Goal: Task Accomplishment & Management: Manage account settings

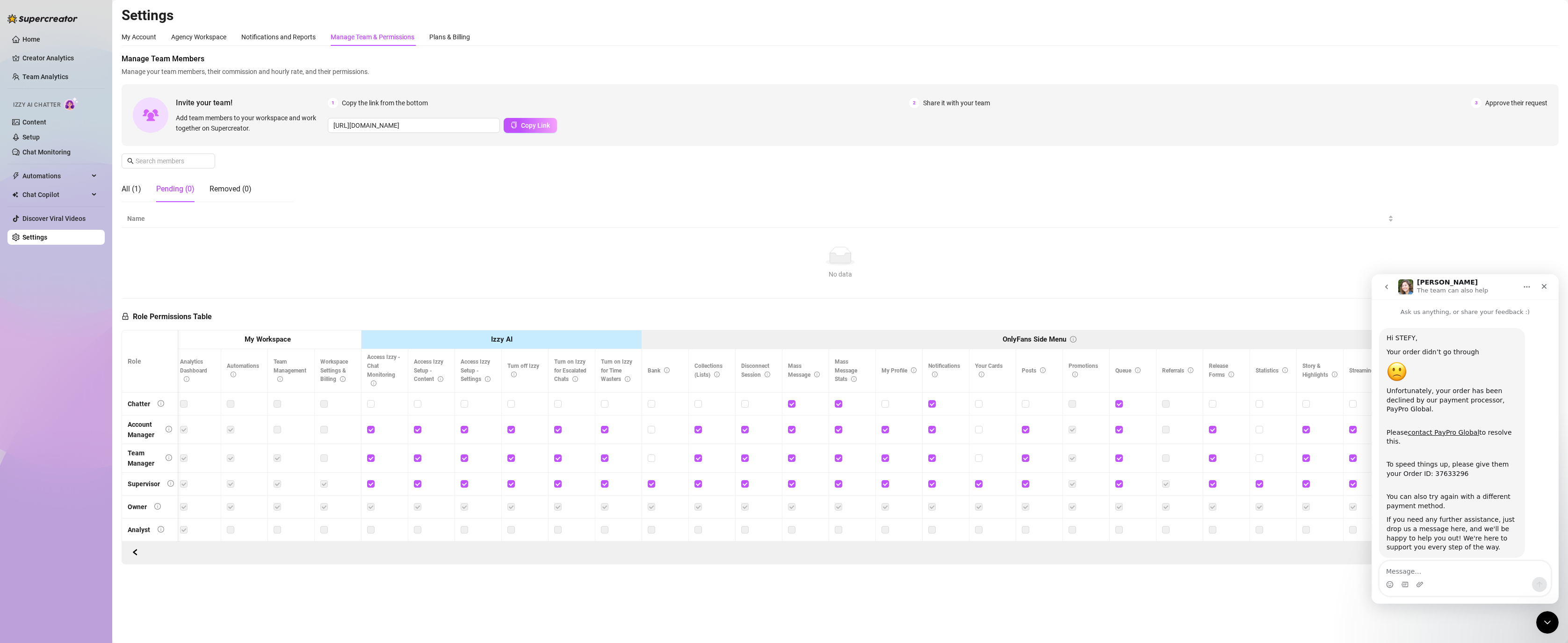
scroll to position [868, 0]
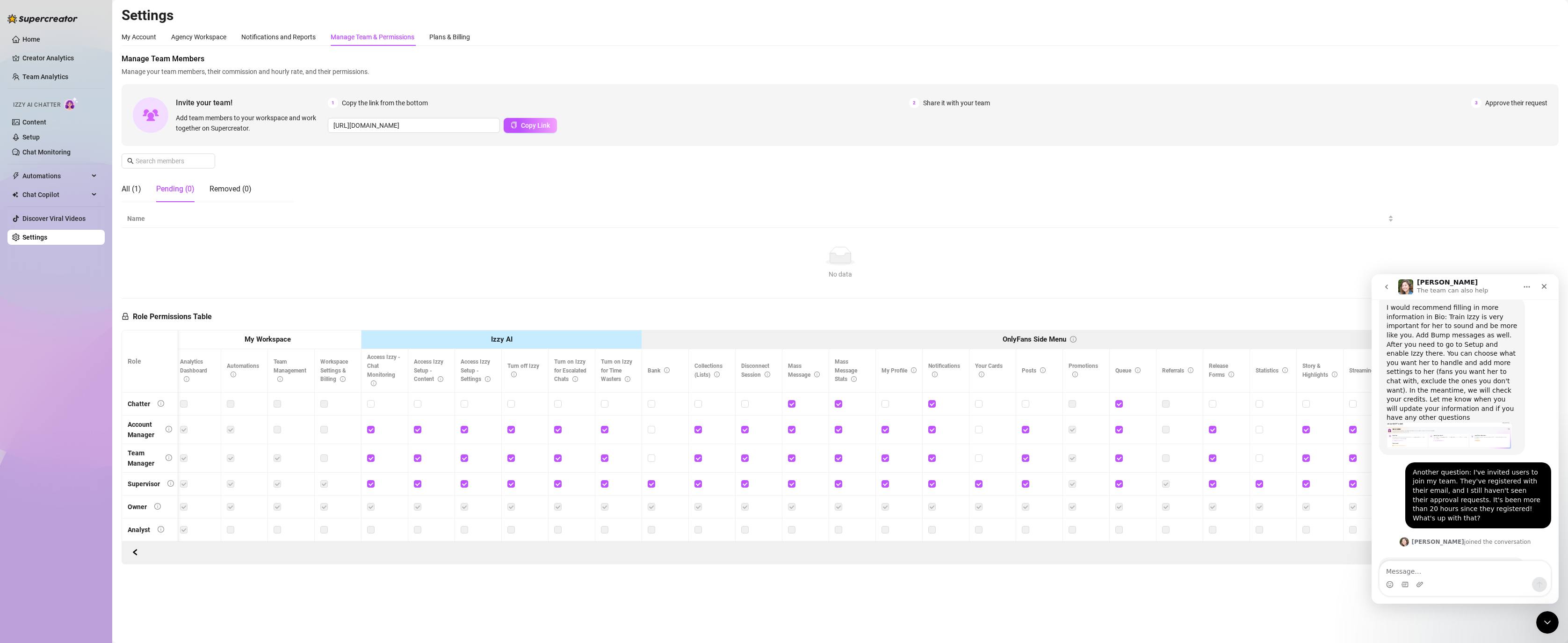
click at [1415, 557] on div "What are their email addresses, please? [PERSON_NAME] • 34m ago" at bounding box center [1465, 582] width 172 height 50
click at [1412, 563] on textarea "Message…" at bounding box center [1465, 569] width 171 height 16
paste textarea "[EMAIL_ADDRESS][DOMAIN_NAME]"
type textarea "[EMAIL_ADDRESS][DOMAIN_NAME]"
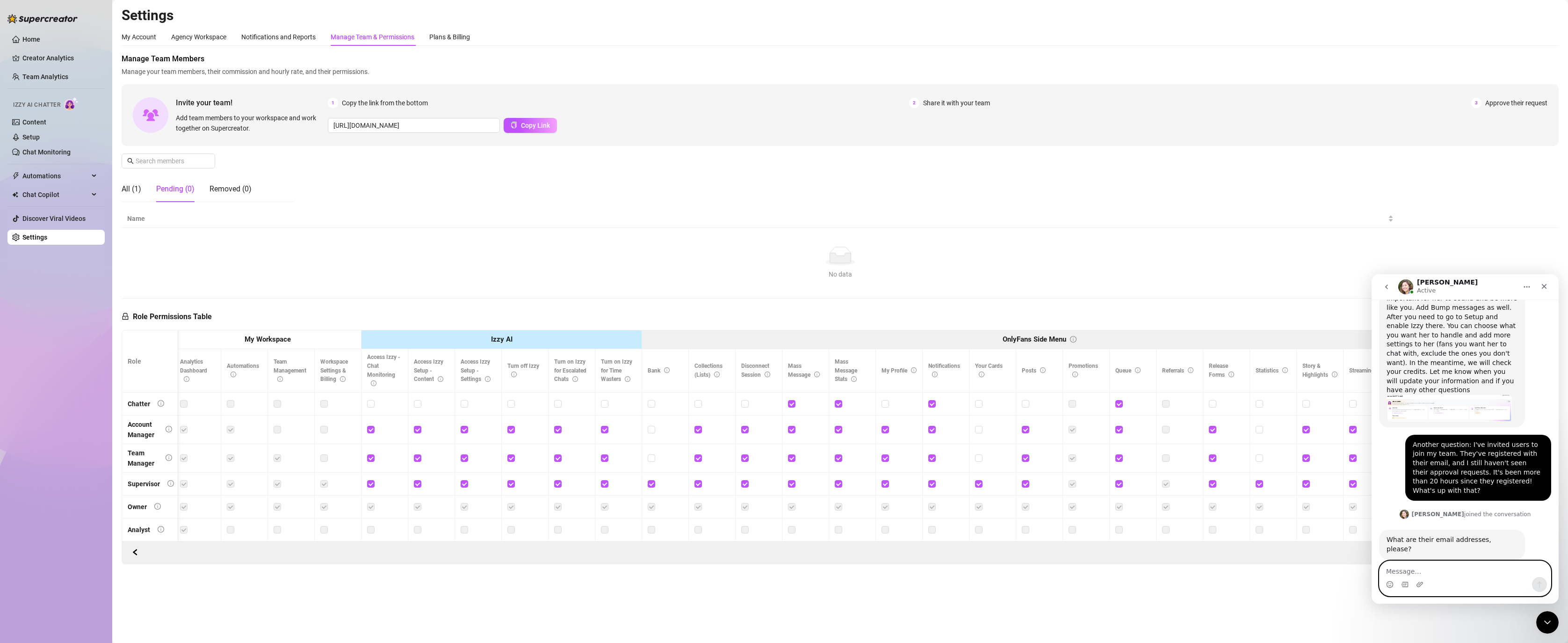
click at [1426, 567] on textarea "Message…" at bounding box center [1465, 569] width 171 height 16
paste textarea "and another one that I'm waiting for to be sent to me"
type textarea "and another one that I'm waiting for to be sent to me"
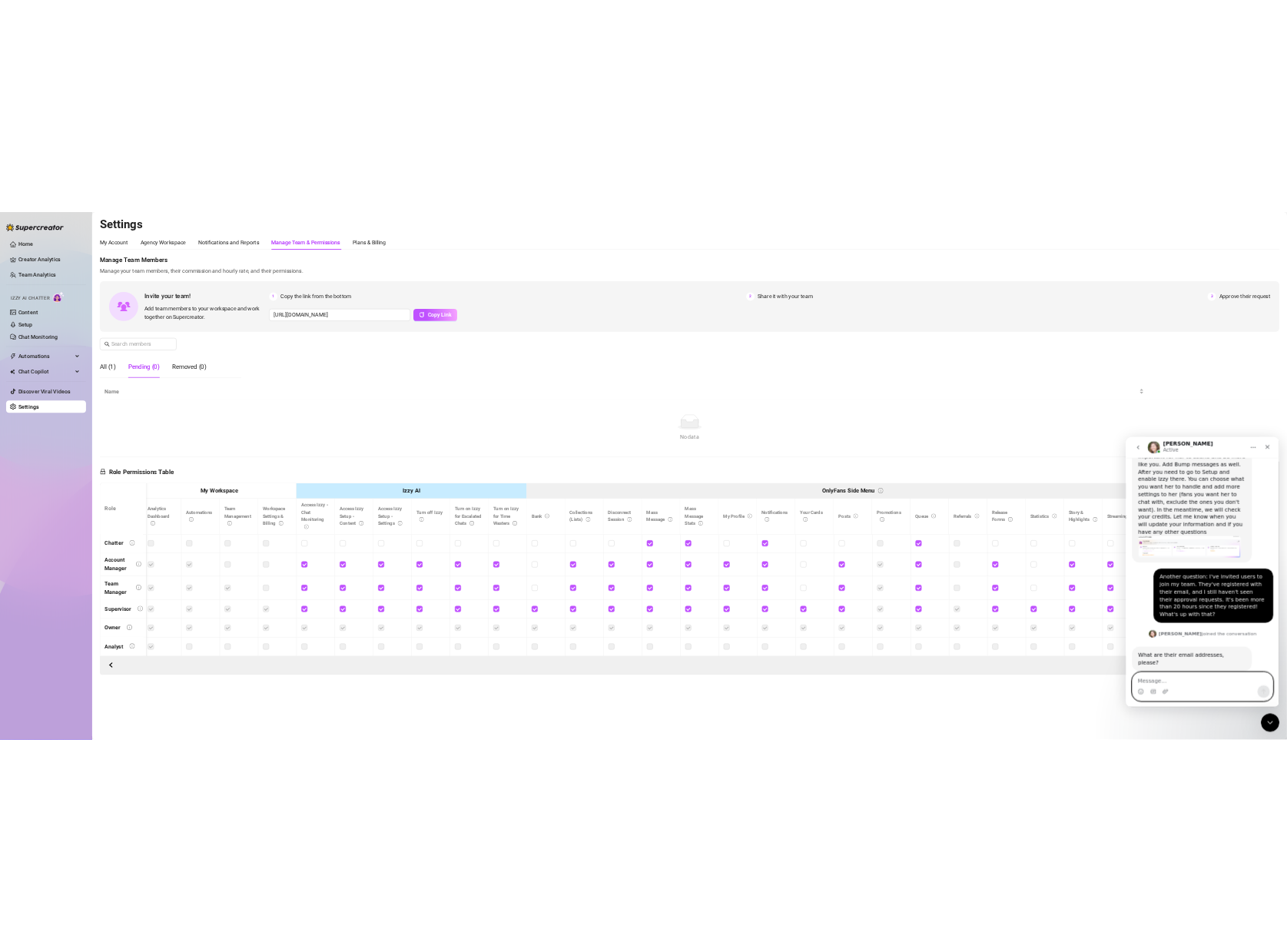
scroll to position [1520, 0]
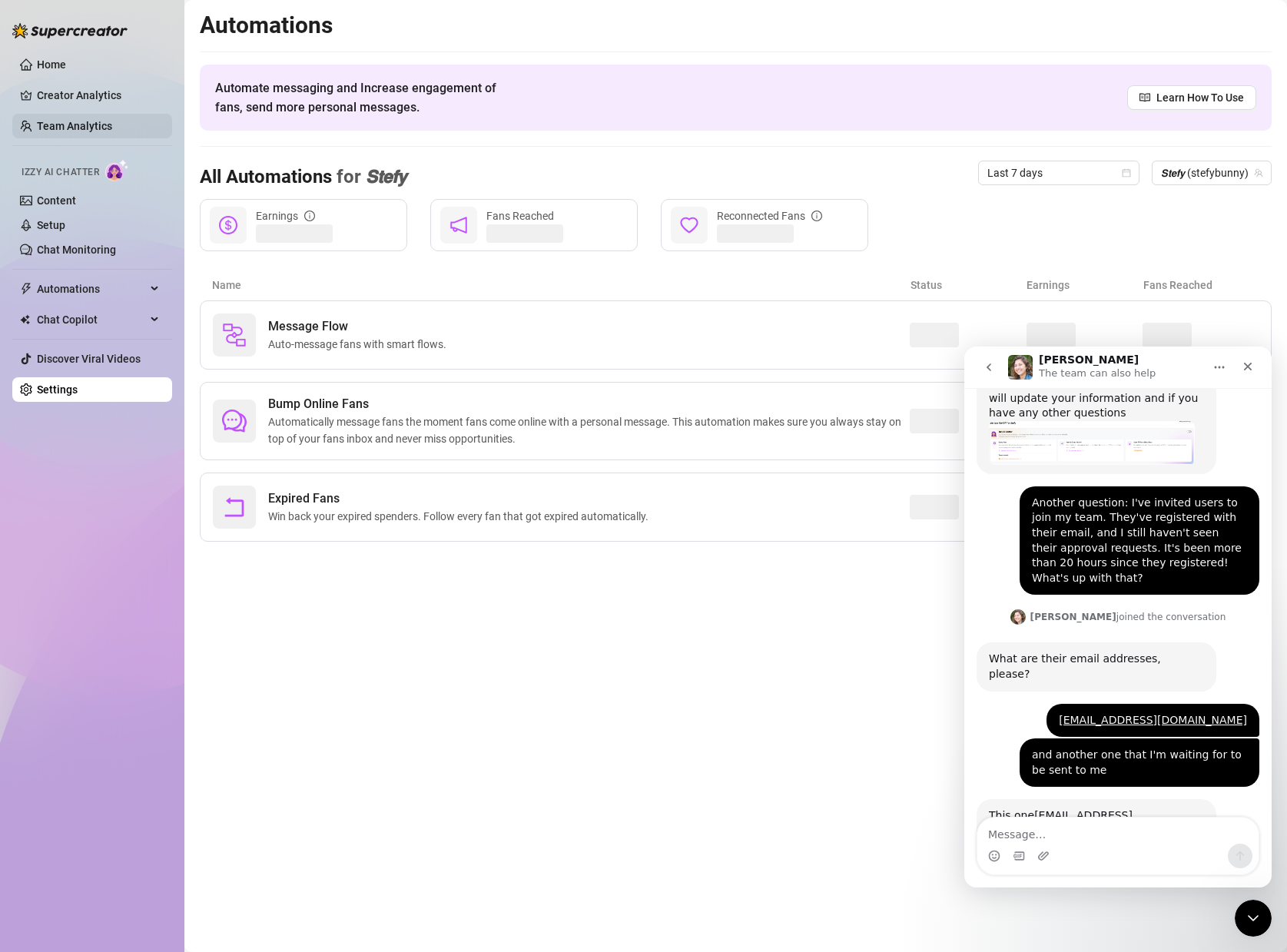
scroll to position [1580, 0]
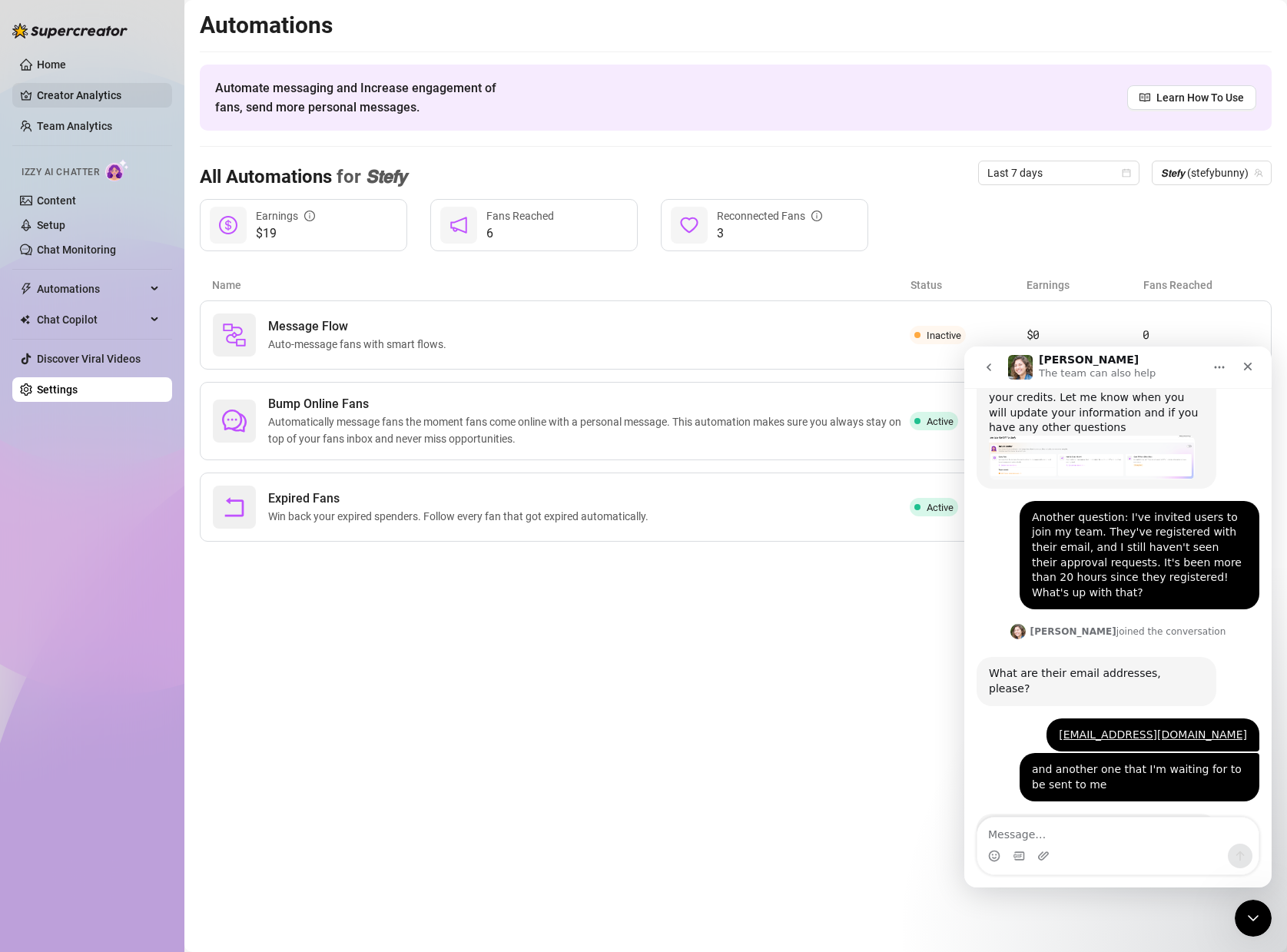
click at [79, 90] on link "Creator Analytics" at bounding box center [98, 95] width 123 height 25
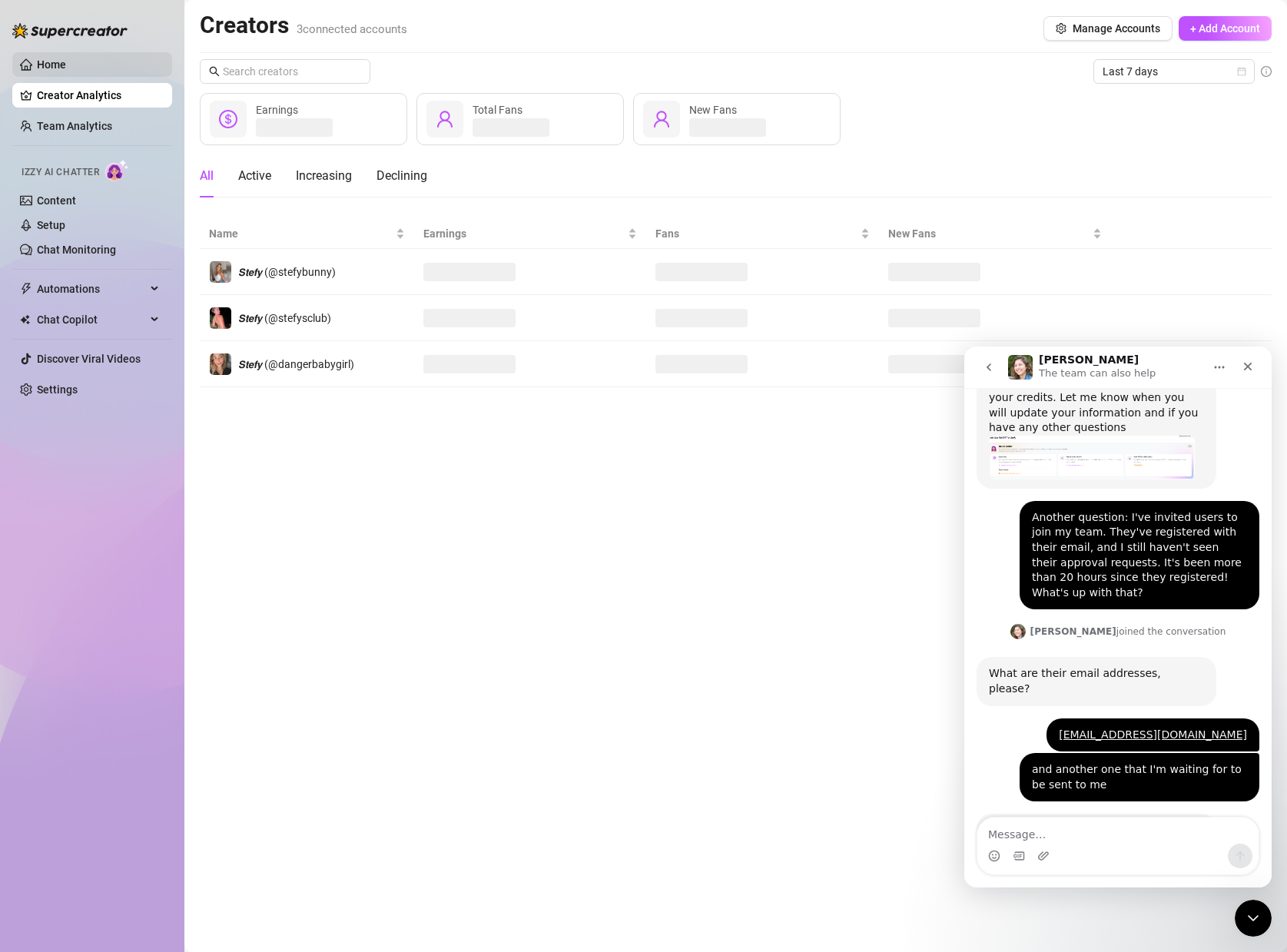
click at [66, 58] on link "Home" at bounding box center [51, 64] width 29 height 12
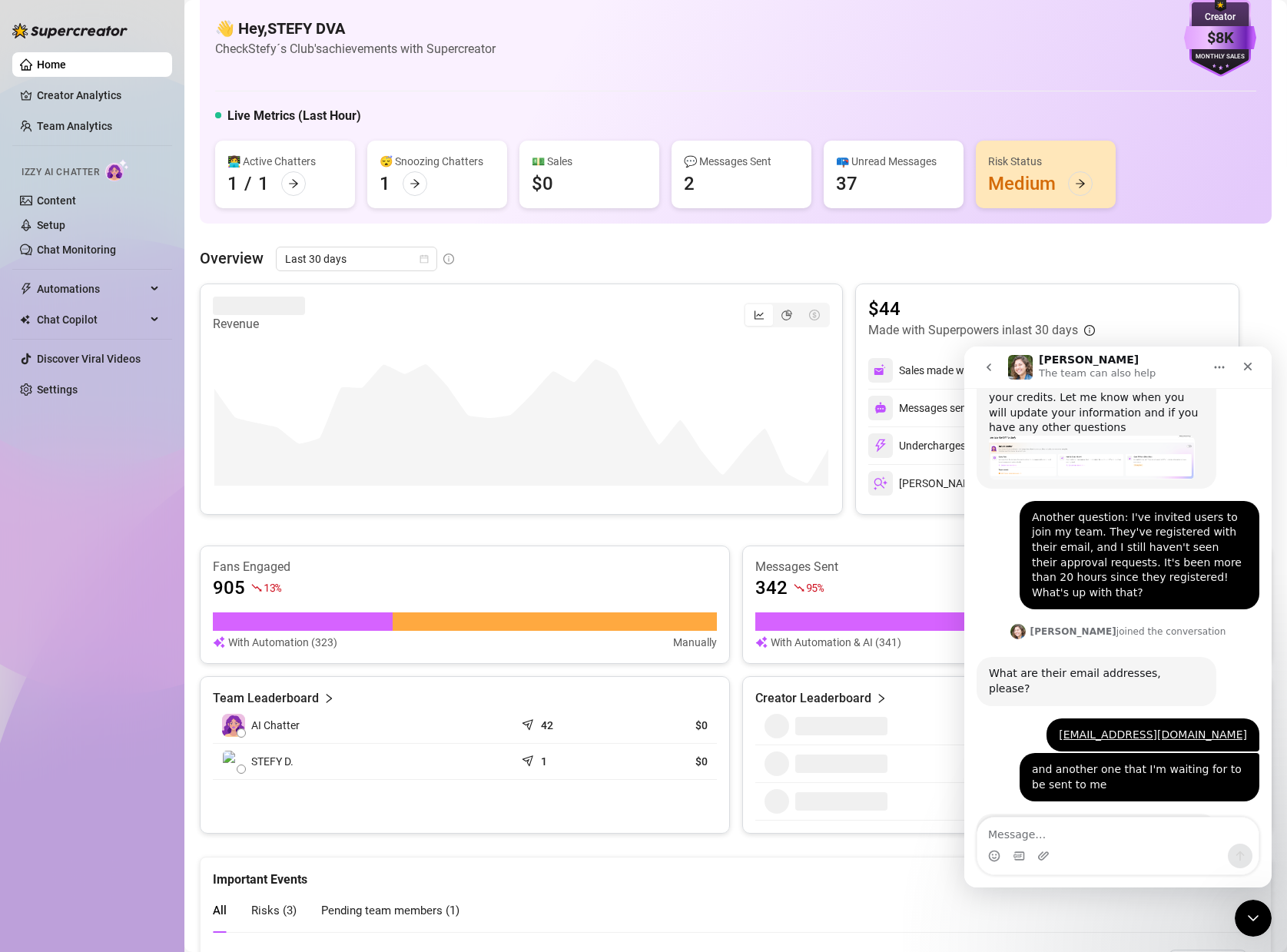
scroll to position [31, 0]
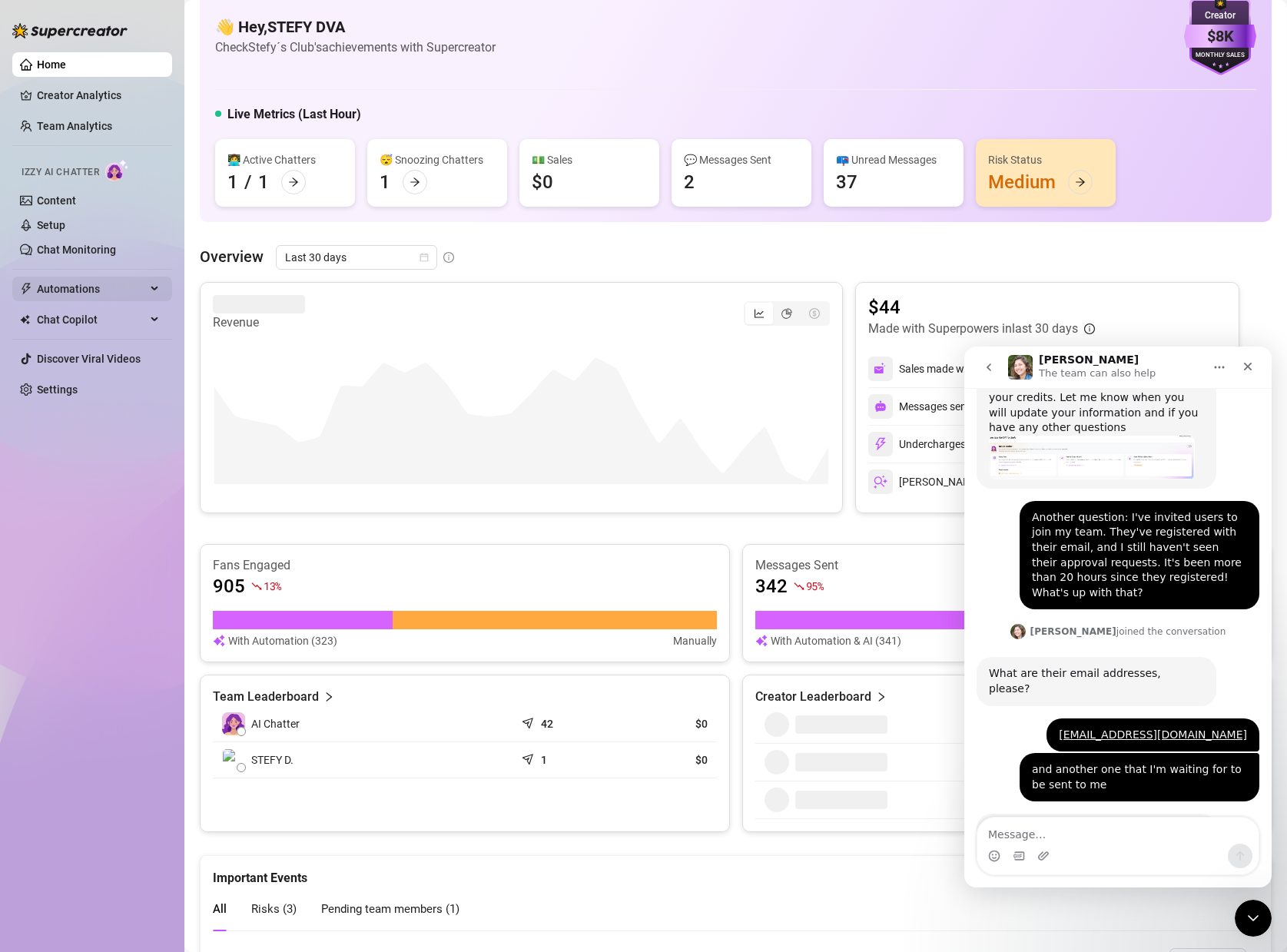
click at [94, 290] on span "Automations" at bounding box center [91, 289] width 109 height 25
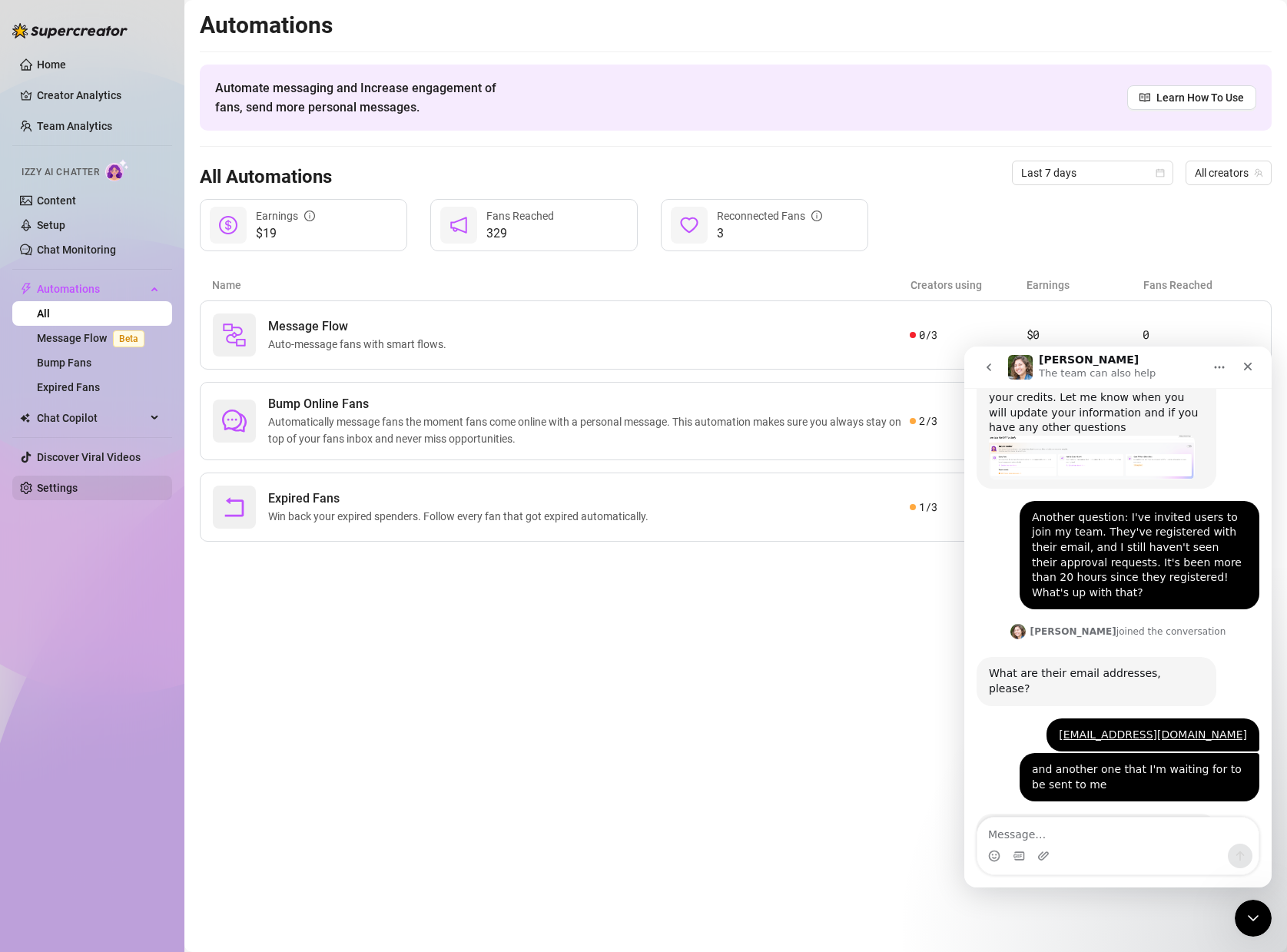
click at [58, 485] on link "Settings" at bounding box center [57, 488] width 41 height 12
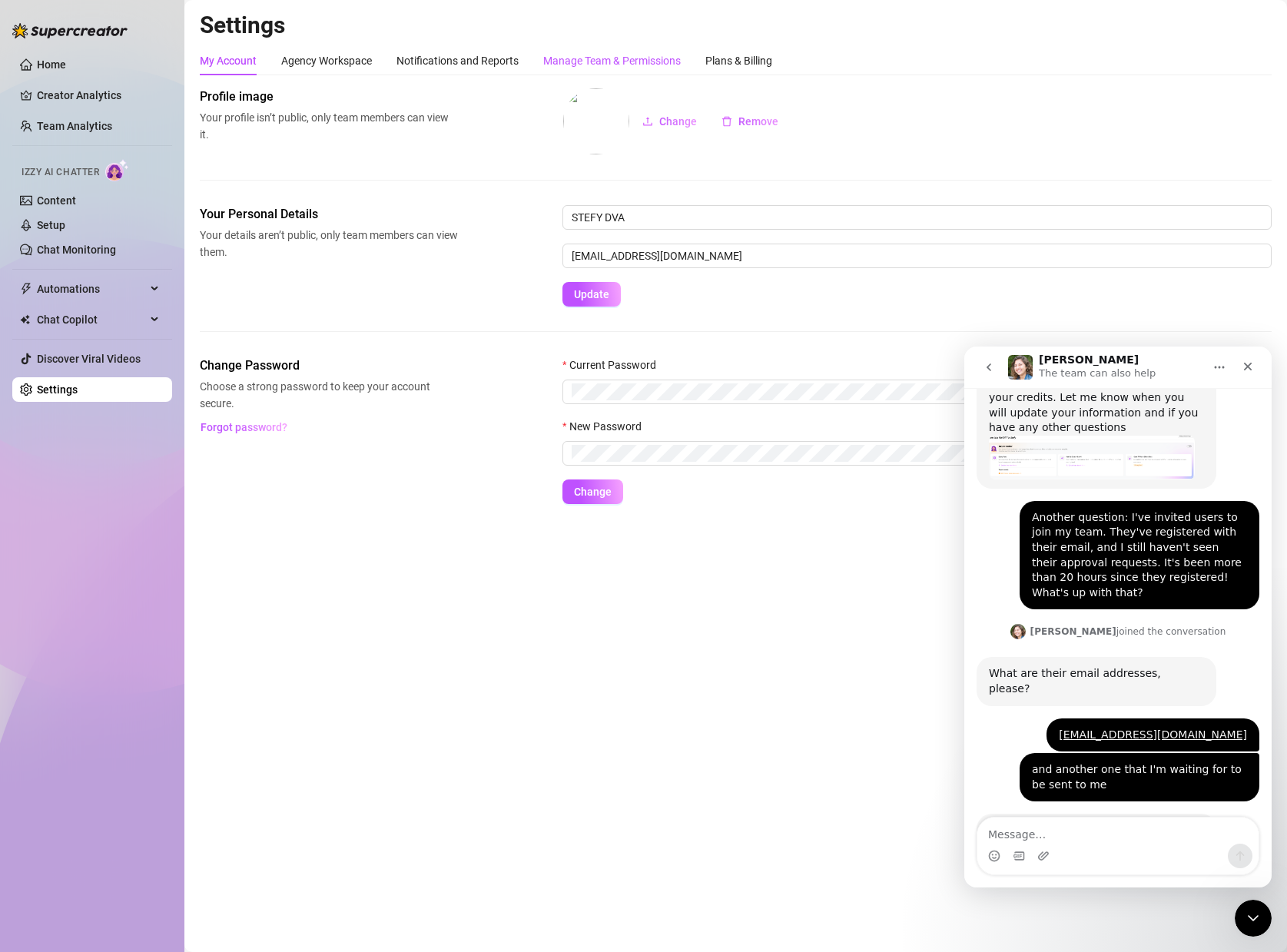
click at [666, 68] on div "Manage Team & Permissions" at bounding box center [612, 60] width 138 height 17
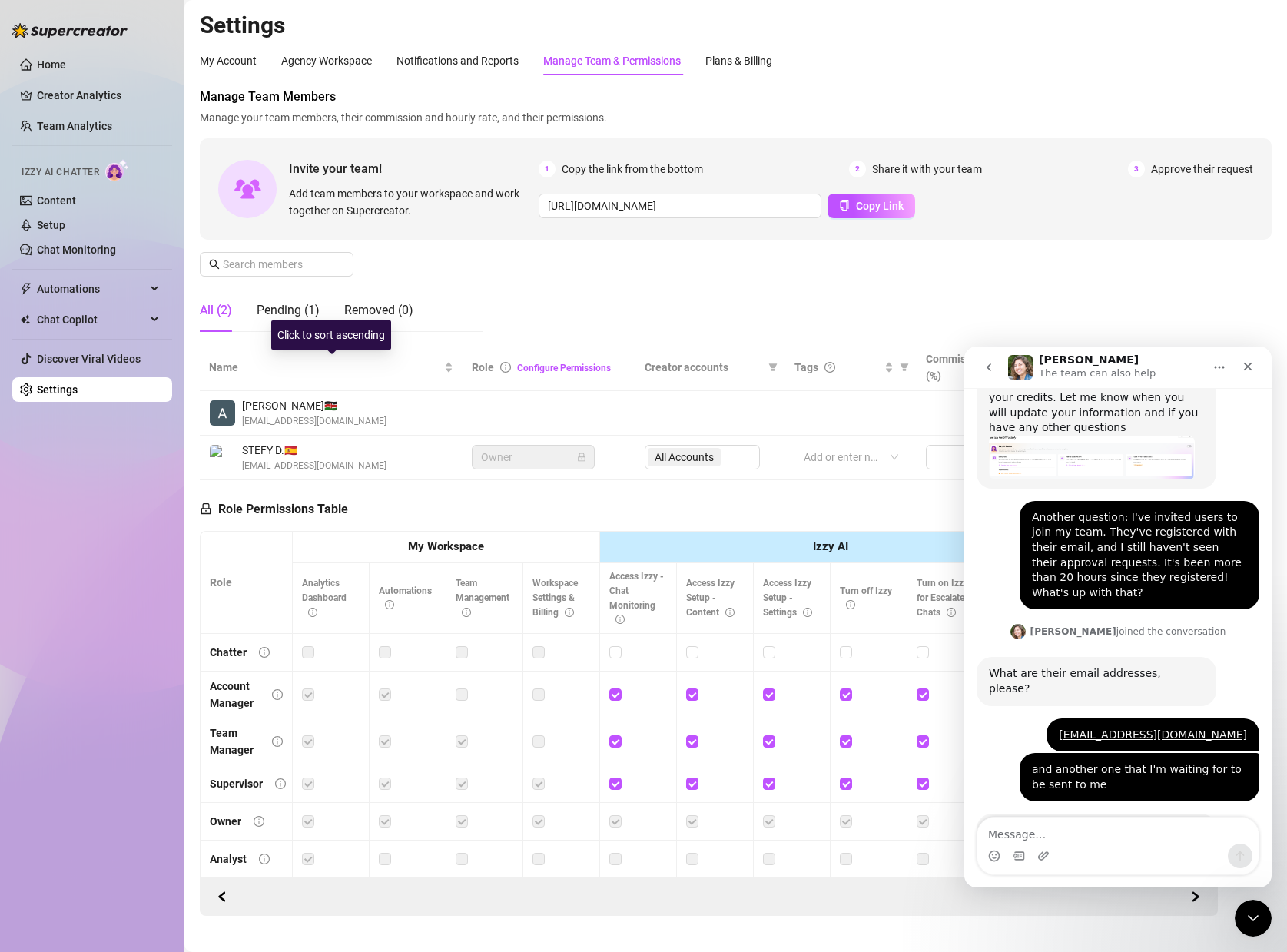
click at [293, 320] on div "Click to sort ascending" at bounding box center [331, 334] width 120 height 29
click at [297, 312] on div "Pending (1)" at bounding box center [288, 310] width 63 height 18
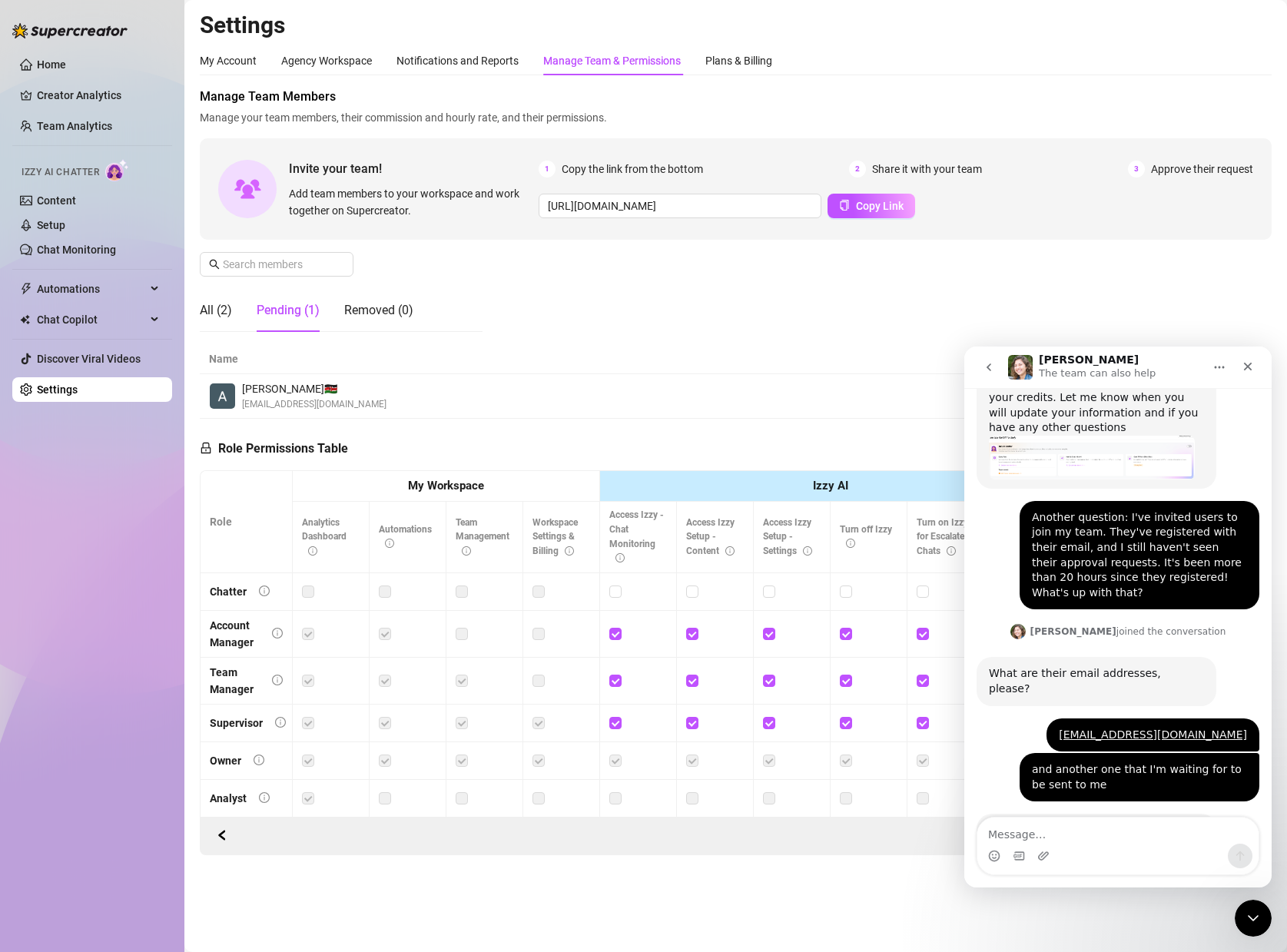
click at [306, 400] on span "[EMAIL_ADDRESS][DOMAIN_NAME]" at bounding box center [314, 404] width 144 height 15
click at [244, 383] on span "[PERSON_NAME] 🇰🇪" at bounding box center [314, 388] width 144 height 17
click at [234, 399] on img at bounding box center [222, 395] width 25 height 25
click at [216, 399] on img at bounding box center [222, 395] width 25 height 25
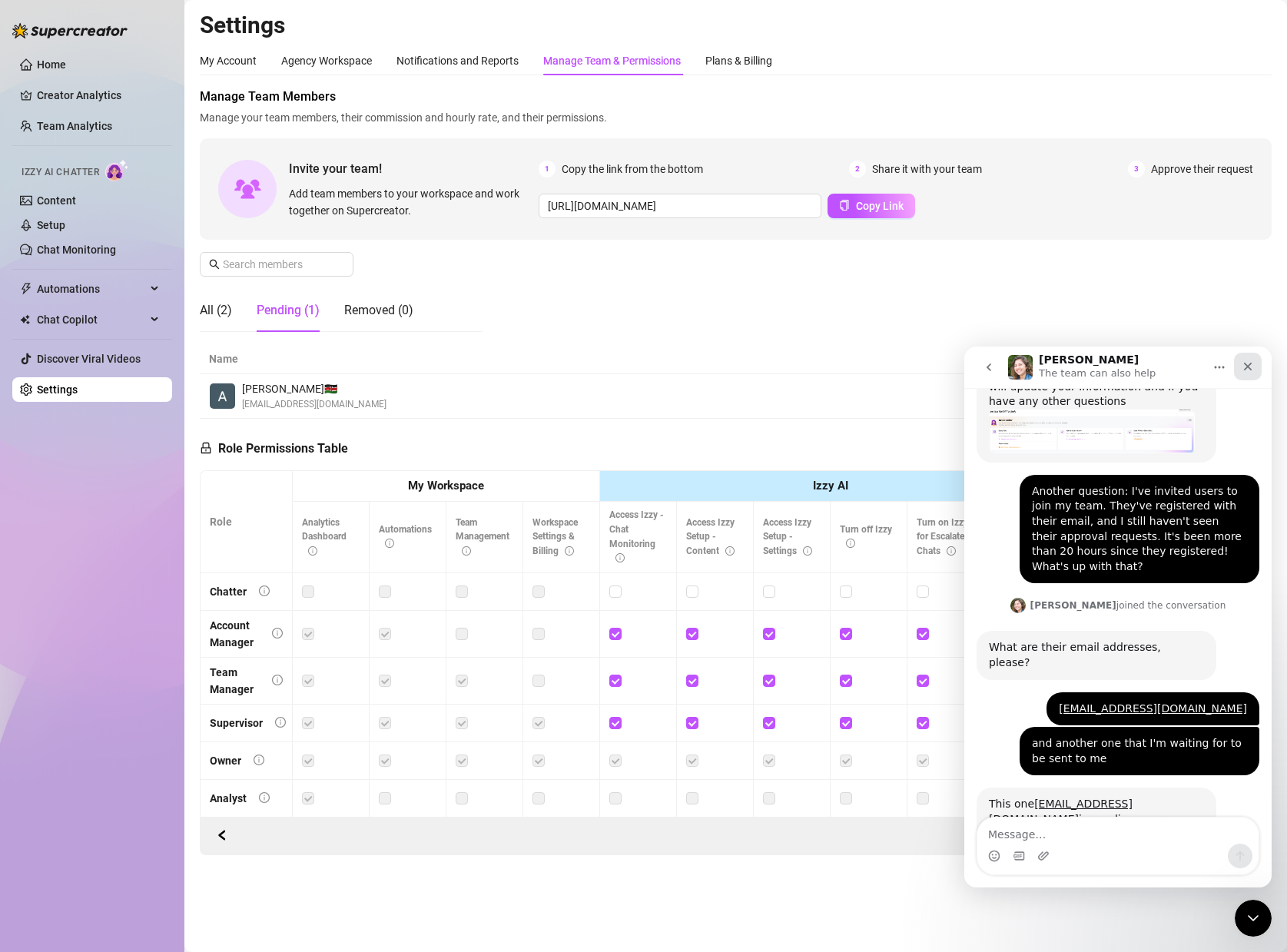
click at [1246, 363] on icon "Close" at bounding box center [1248, 366] width 12 height 12
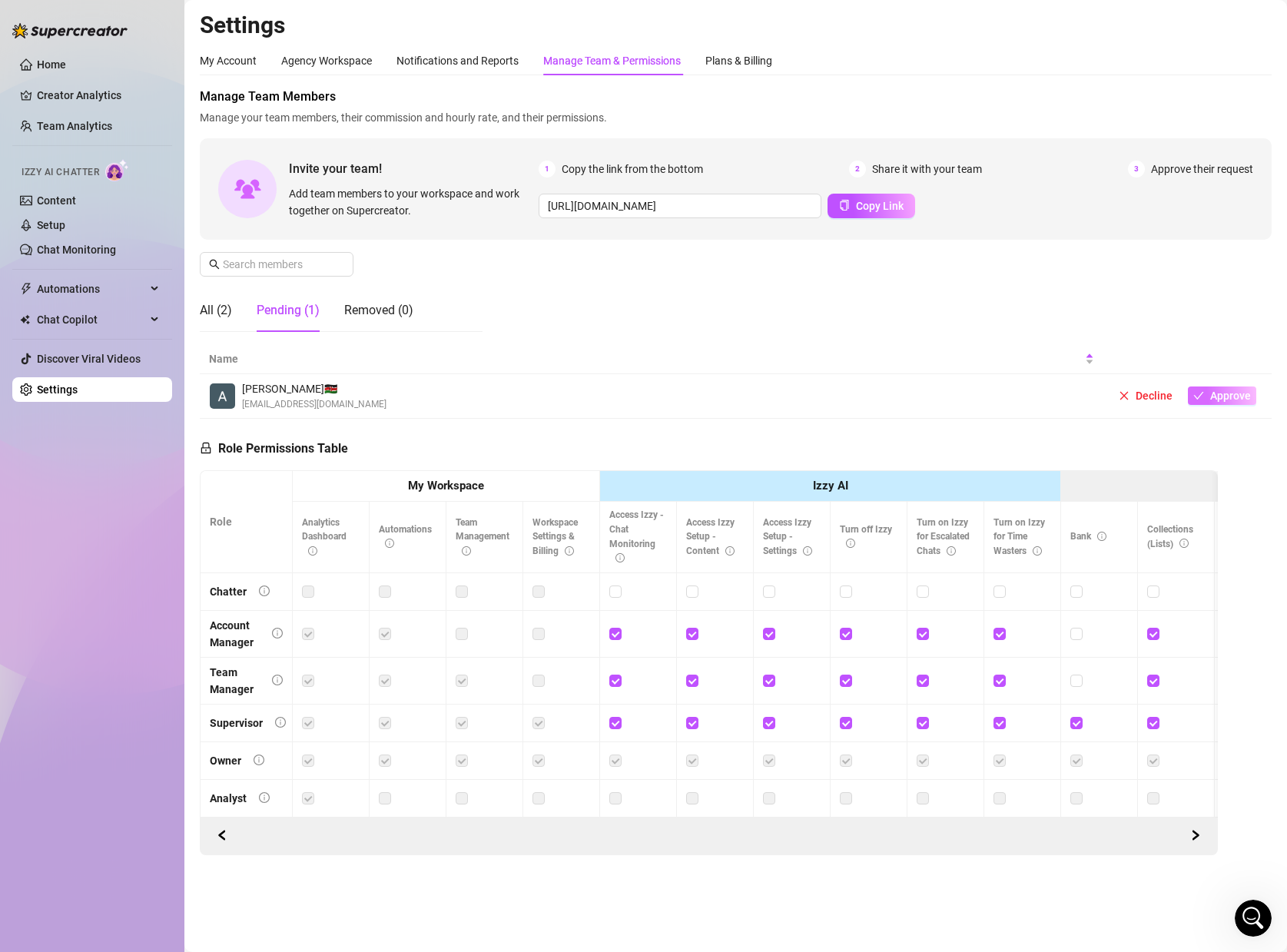
click at [1202, 400] on icon "check" at bounding box center [1198, 395] width 11 height 11
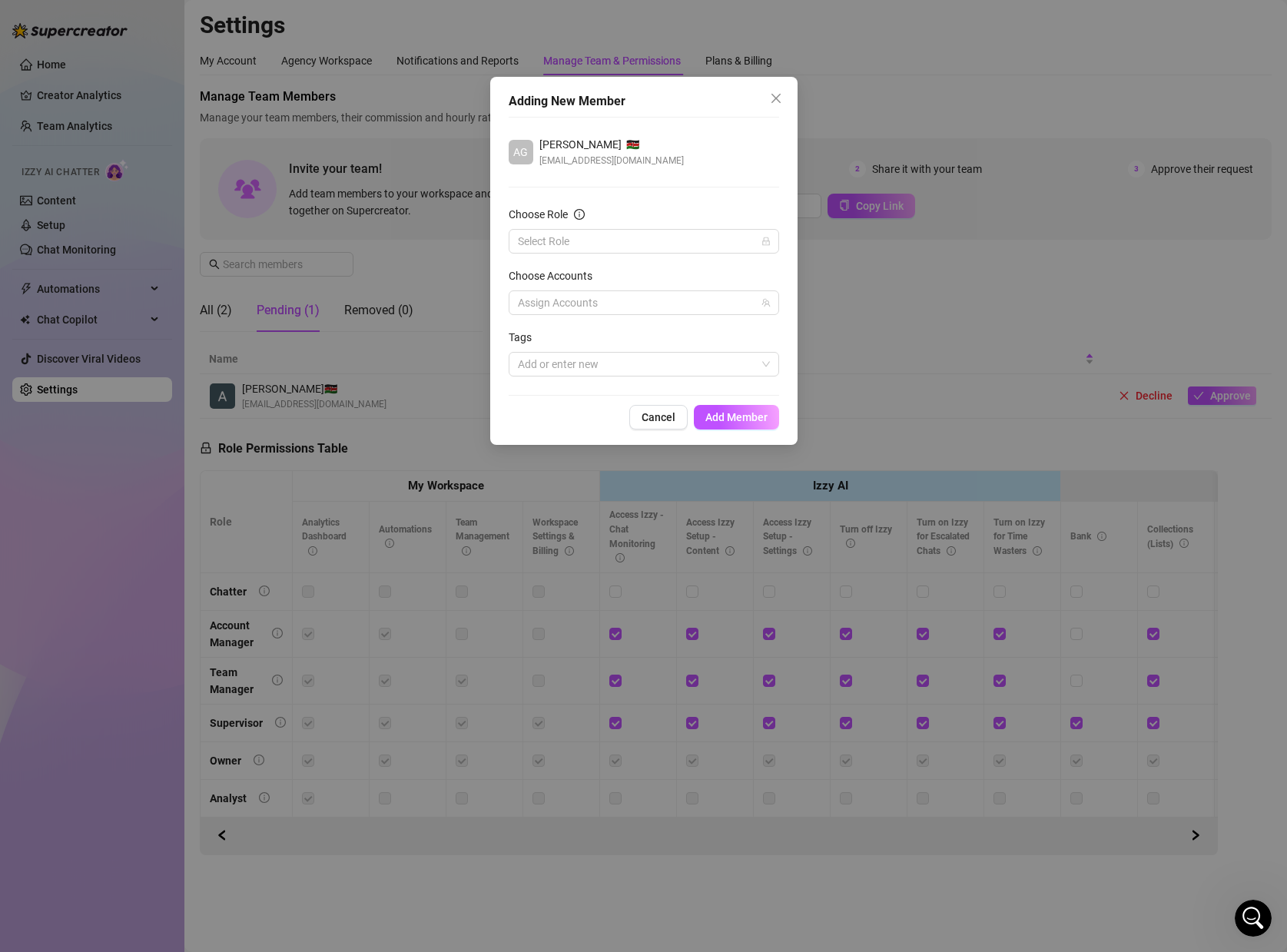
click at [625, 255] on form "Choose Role Select Role Choose Accounts Assign Accounts Tags Add or enter new" at bounding box center [644, 291] width 270 height 171
click at [623, 247] on input "Choose Role" at bounding box center [637, 241] width 238 height 23
click at [601, 278] on div "Chatter" at bounding box center [644, 272] width 246 height 17
click at [578, 300] on div at bounding box center [636, 303] width 248 height 22
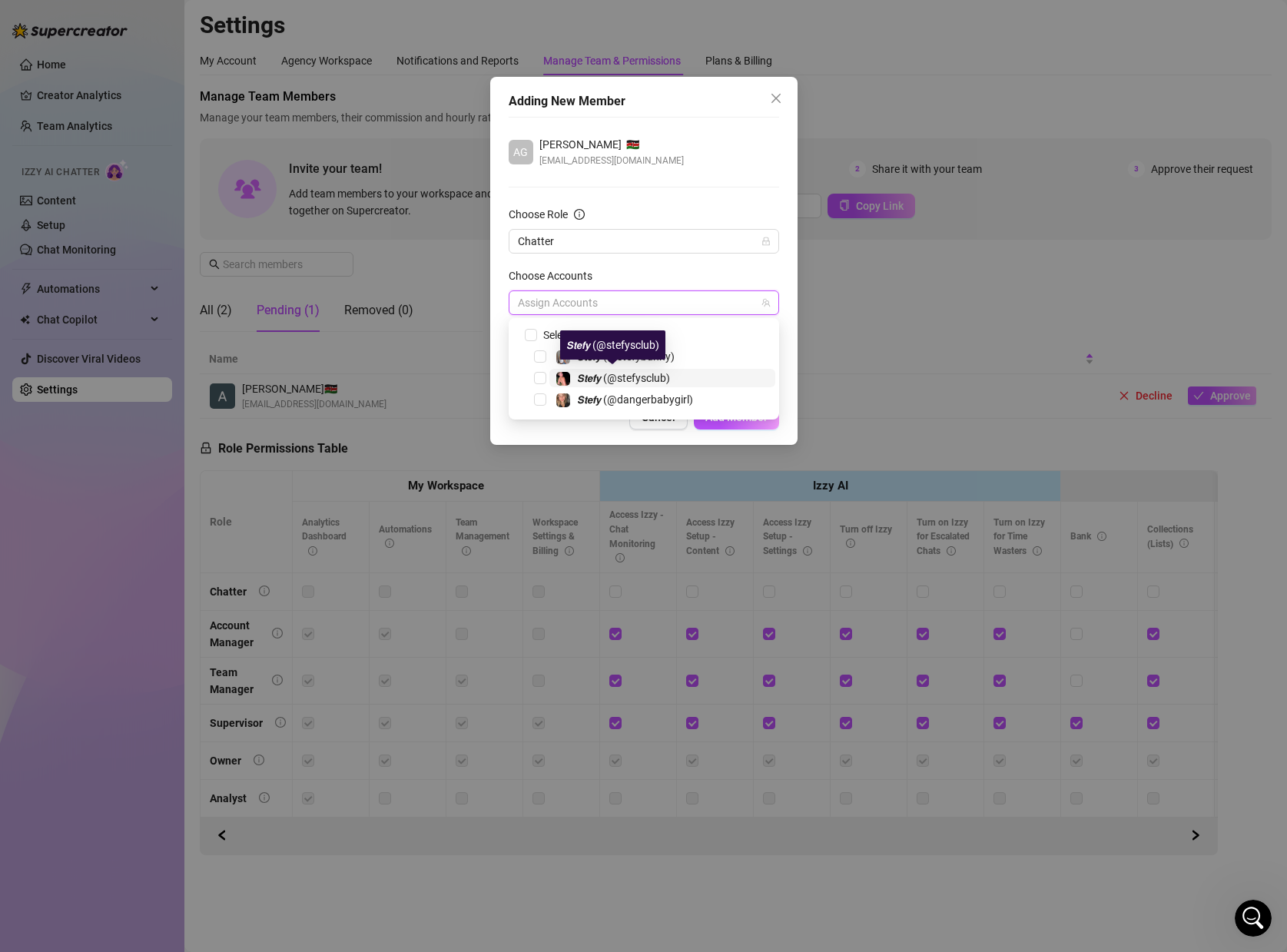
click at [627, 382] on span "𝙎𝙩𝙚𝙛𝙮 (@stefysclub)" at bounding box center [623, 378] width 93 height 12
click at [744, 277] on div "Choose Accounts" at bounding box center [644, 278] width 270 height 23
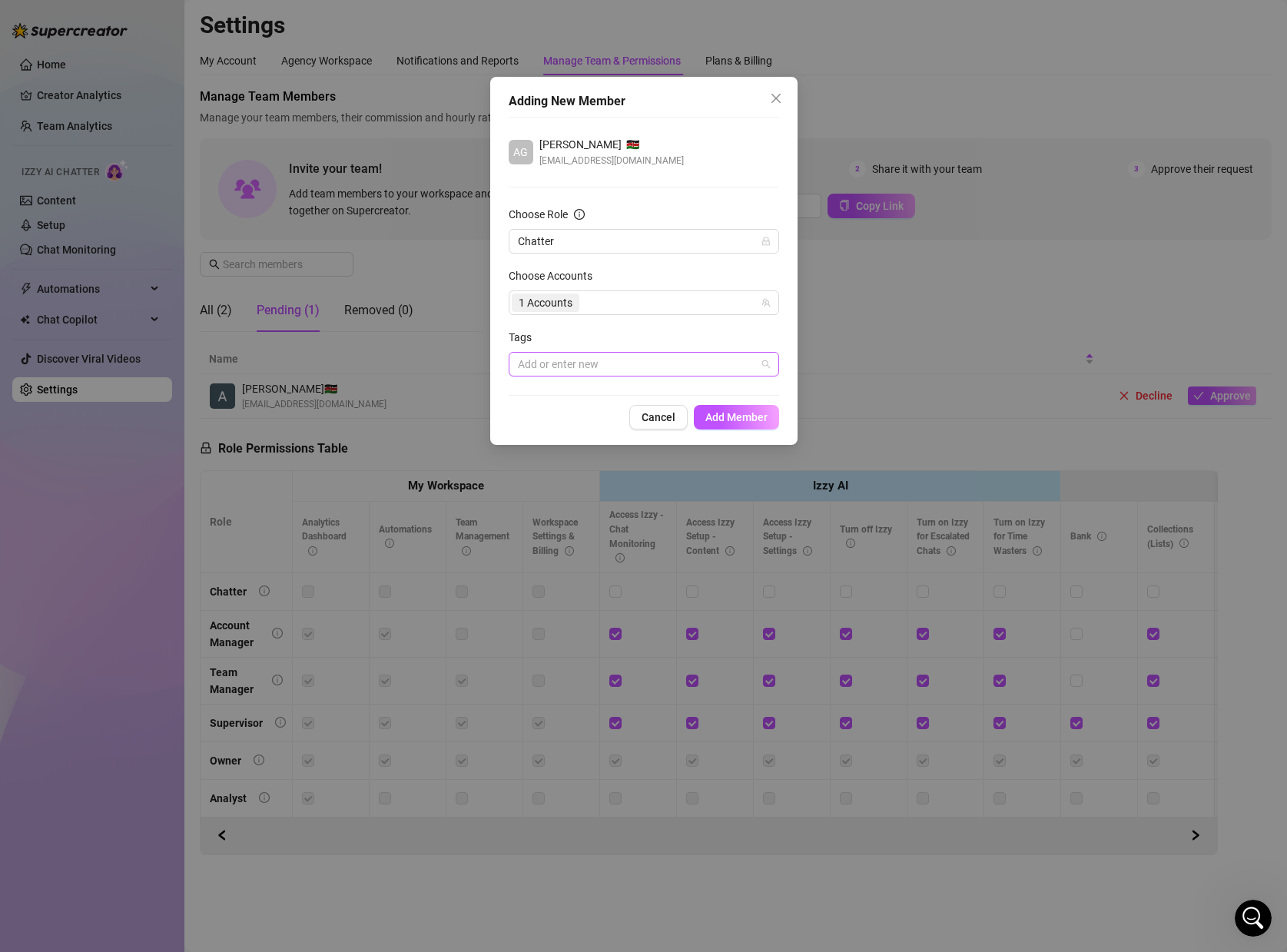
click at [619, 354] on div at bounding box center [636, 364] width 248 height 22
click at [632, 325] on form "Choose Role Chatter Choose Accounts 1 Accounts Tags Add or enter new" at bounding box center [644, 291] width 270 height 171
click at [590, 368] on div at bounding box center [636, 364] width 248 height 22
click at [555, 373] on div at bounding box center [636, 364] width 248 height 22
type input "Shee"
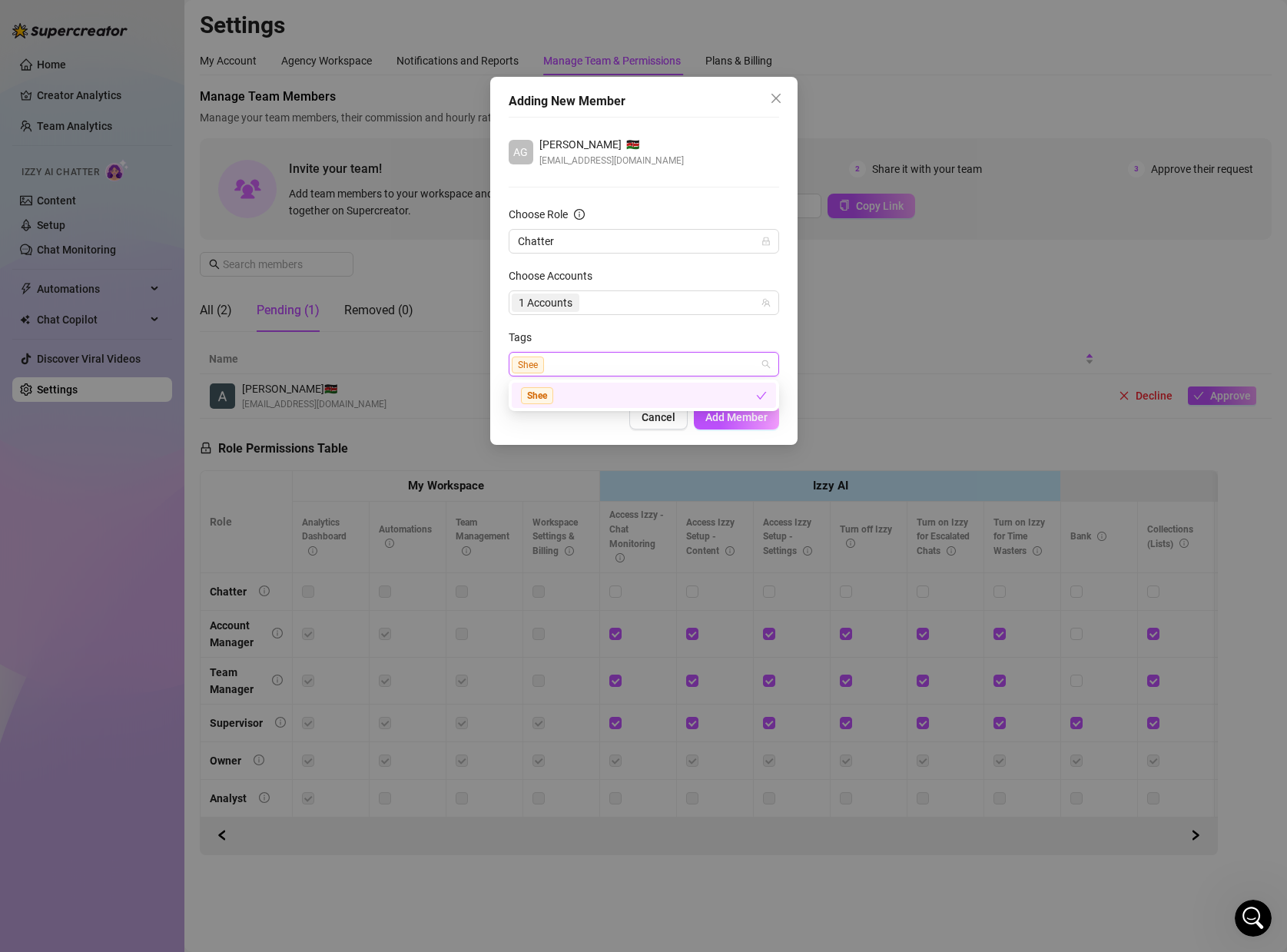
paste input "@aggie1995"
type input "@aggie1995"
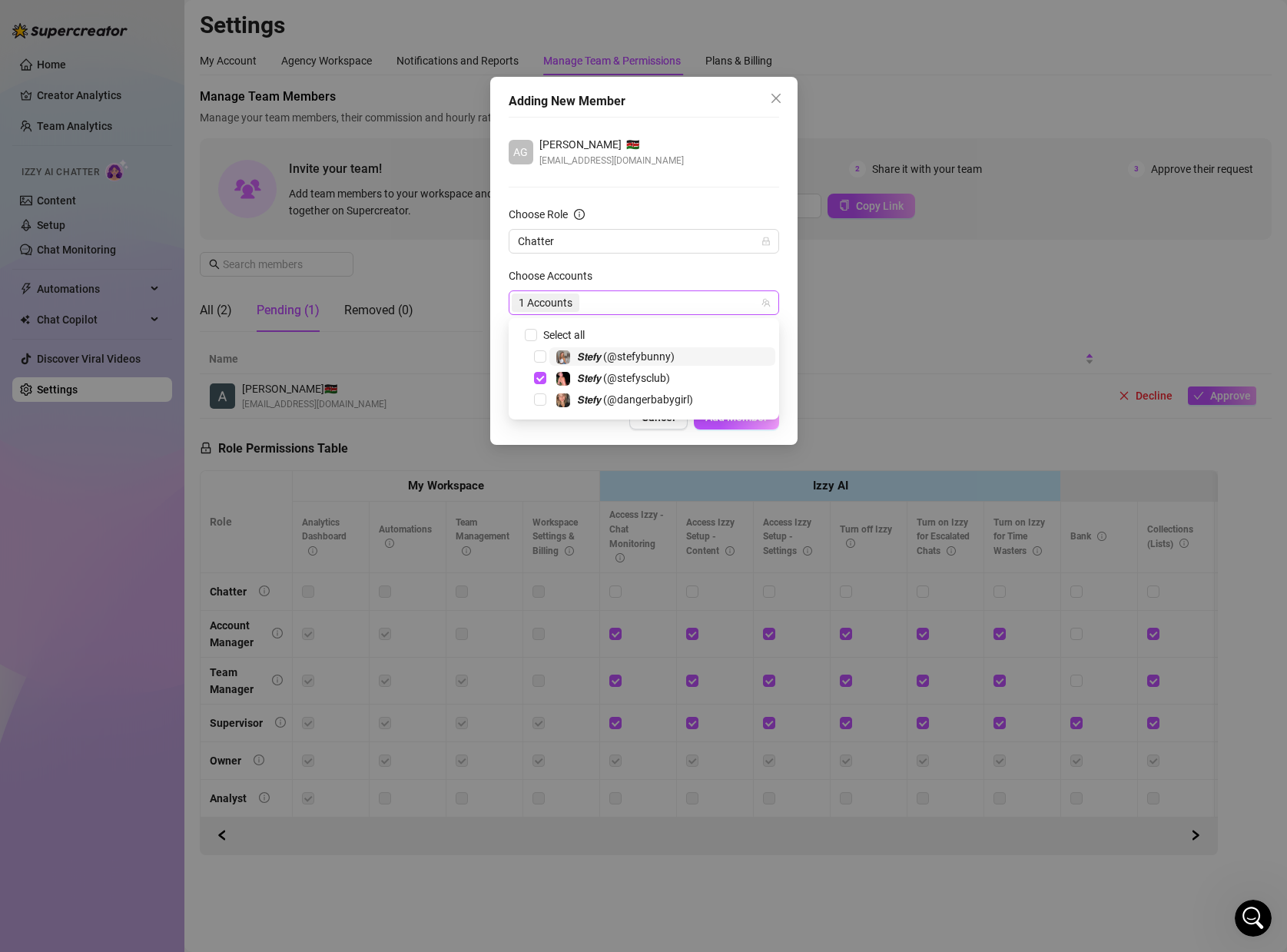
click at [586, 303] on div "1 Accounts" at bounding box center [636, 303] width 248 height 22
click at [588, 301] on div "1 Accounts" at bounding box center [636, 303] width 248 height 22
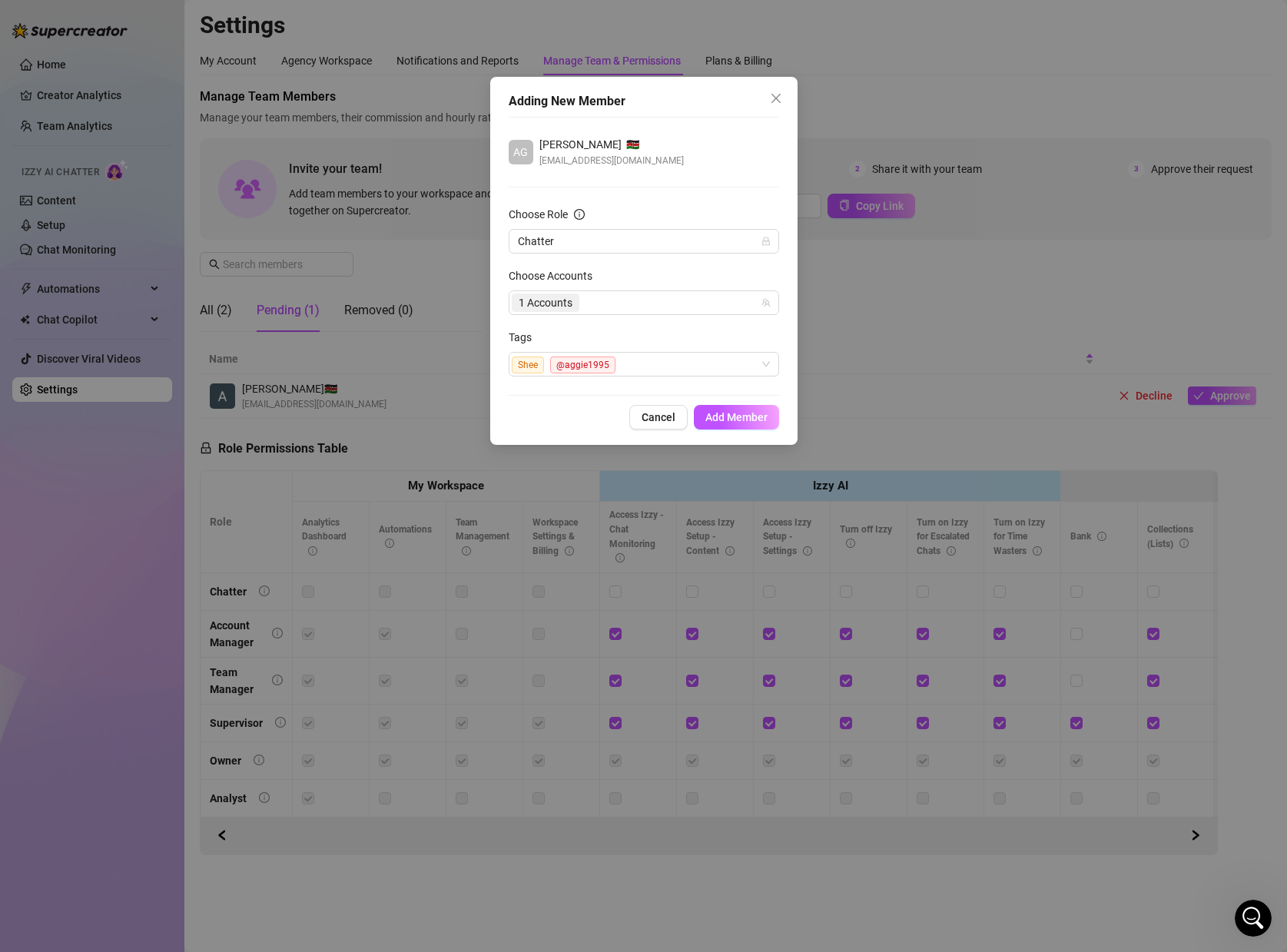
click at [562, 317] on form "Choose Role Chatter Choose Accounts 1 Accounts Tags Shee @aggie1995" at bounding box center [644, 291] width 270 height 171
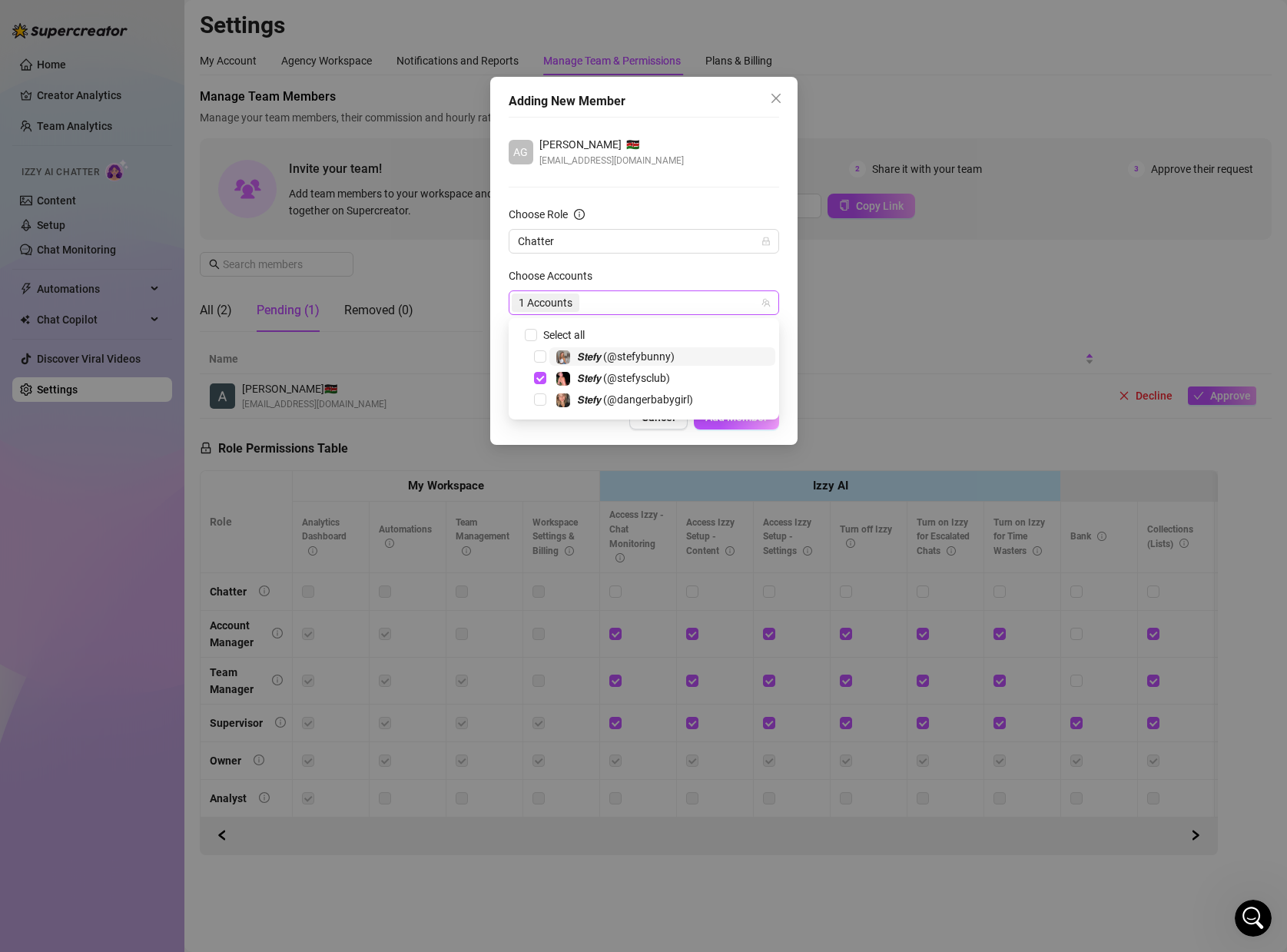
click at [567, 307] on span "1 Accounts" at bounding box center [546, 302] width 54 height 17
click at [602, 399] on span "𝙎𝙩𝙚𝙛𝙮 (@dangerbabygirl)" at bounding box center [635, 399] width 116 height 12
click at [542, 382] on span "Select tree node" at bounding box center [540, 378] width 12 height 12
click at [717, 236] on span "Chatter" at bounding box center [644, 241] width 252 height 23
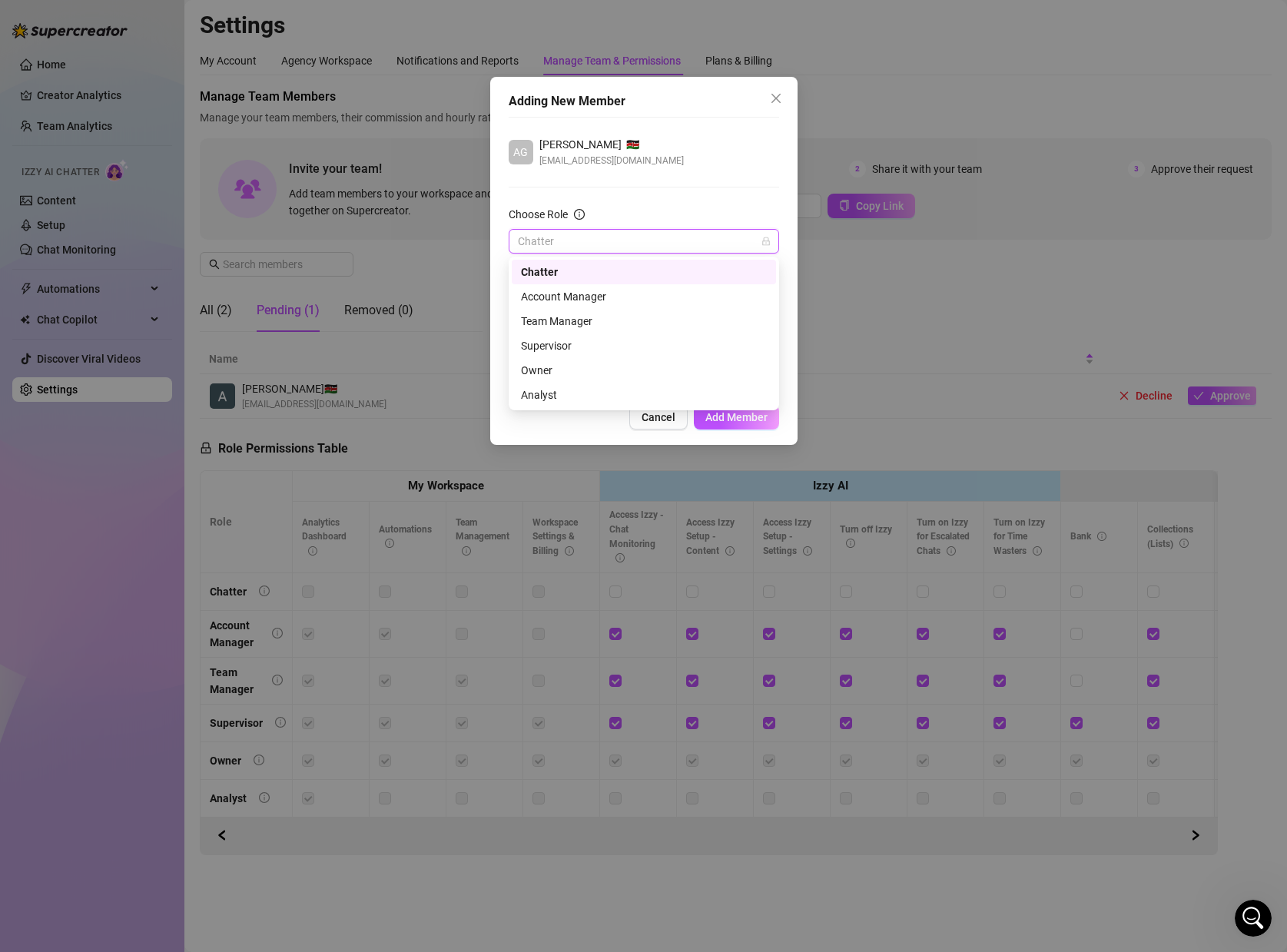
click at [554, 276] on div "Chatter" at bounding box center [644, 272] width 246 height 17
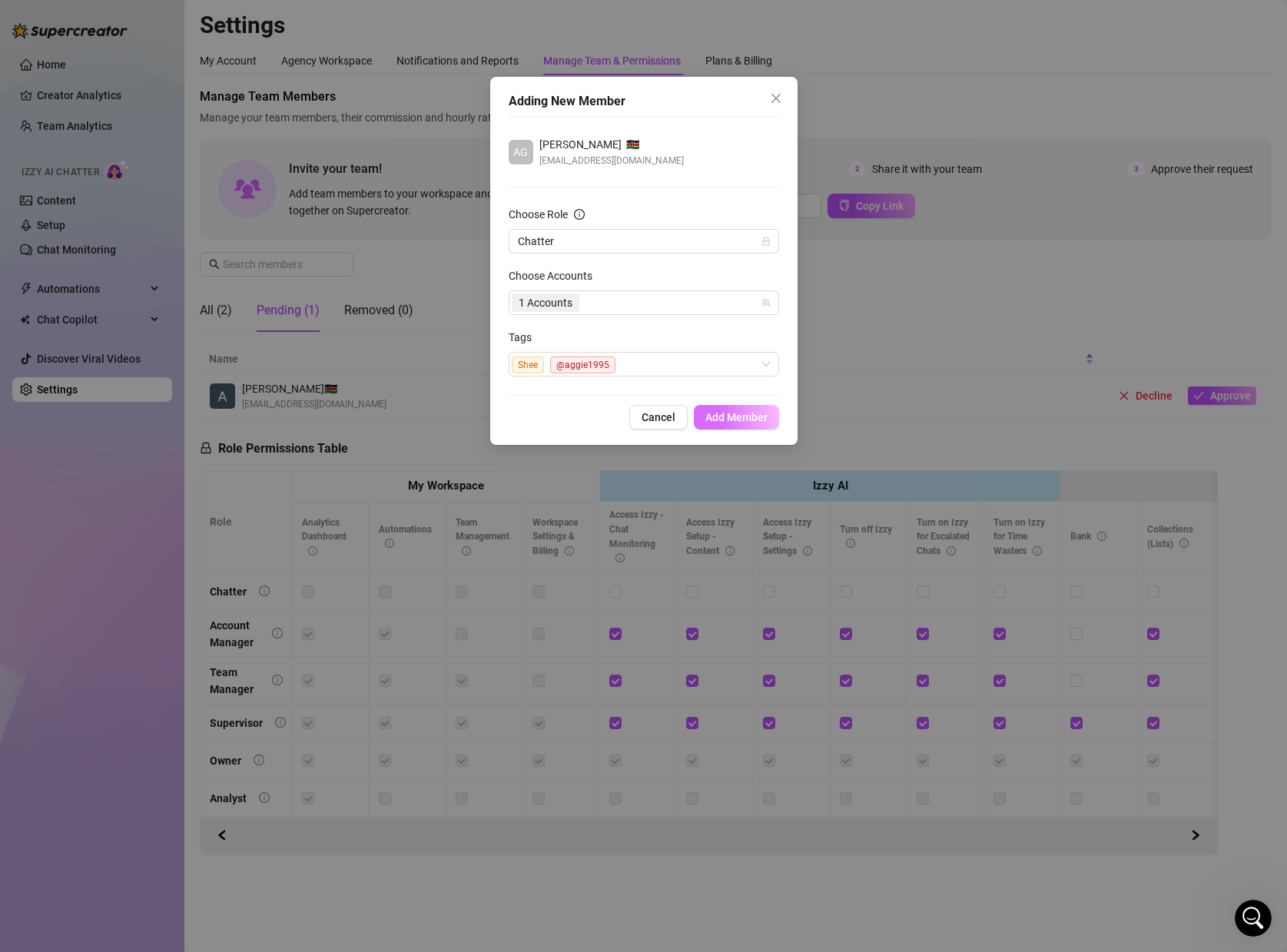
click at [738, 427] on button "Add Member" at bounding box center [736, 417] width 85 height 25
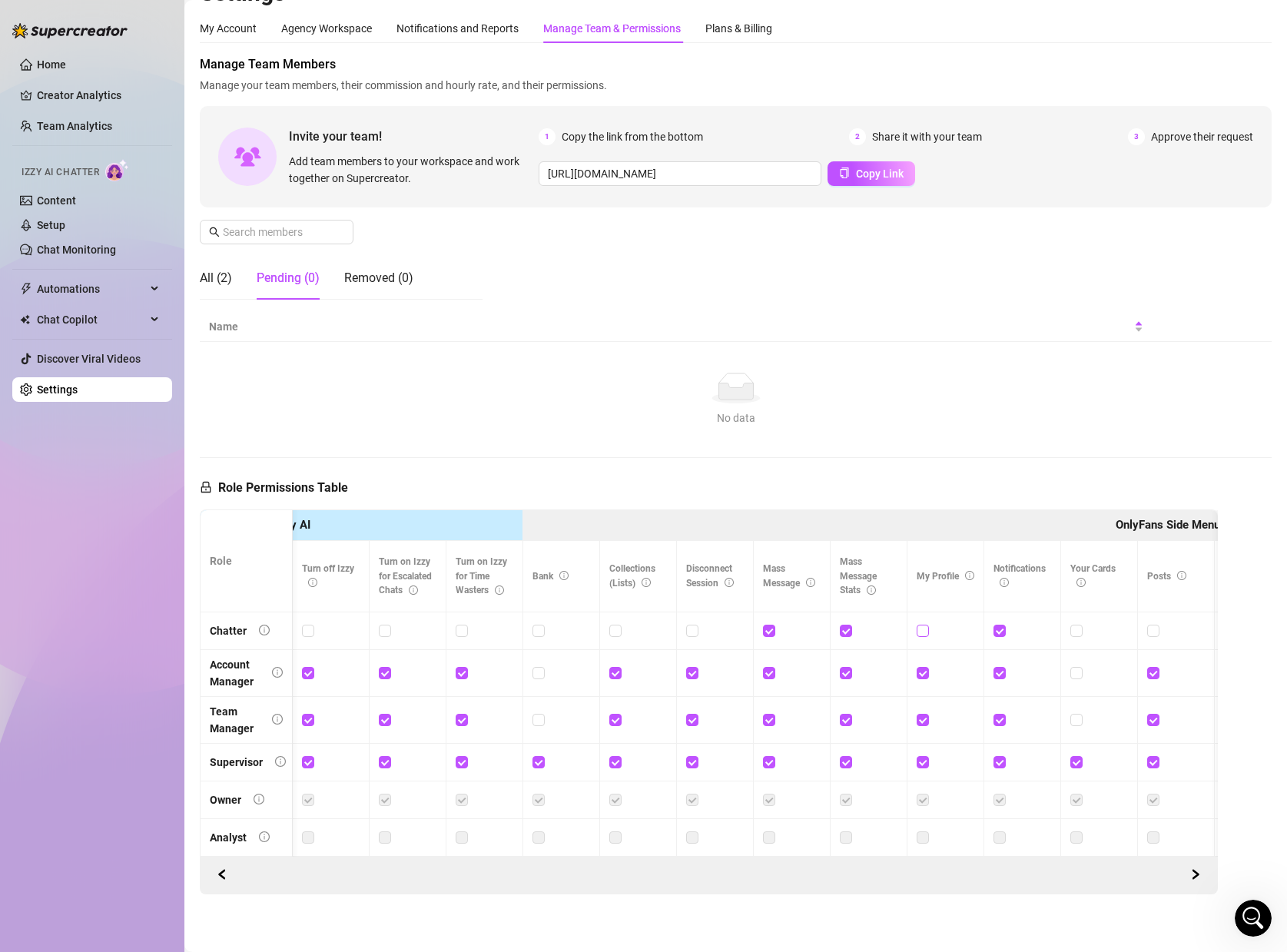
scroll to position [0, 0]
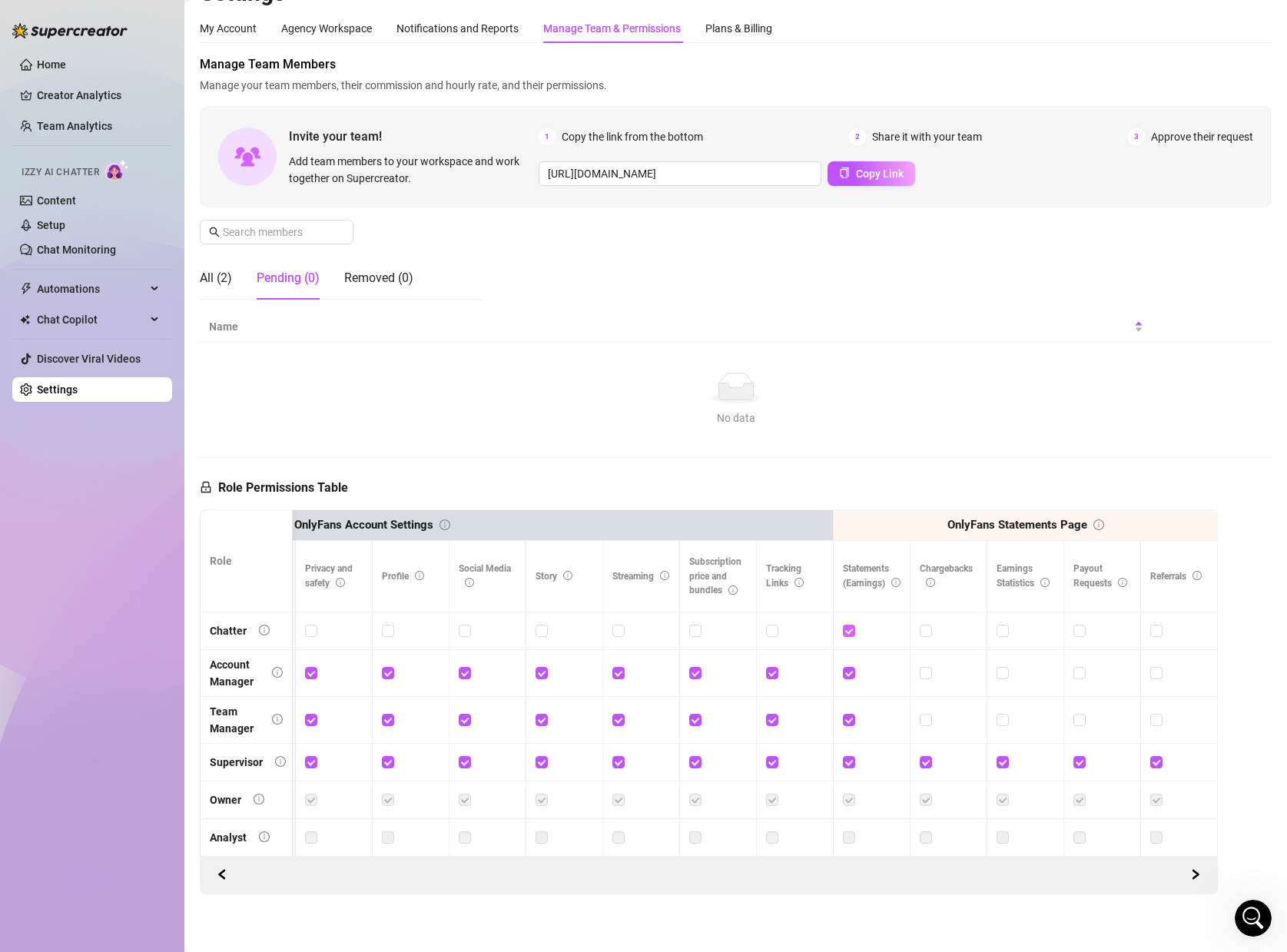
click at [853, 625] on input "checkbox" at bounding box center [848, 630] width 11 height 11
checkbox input "false"
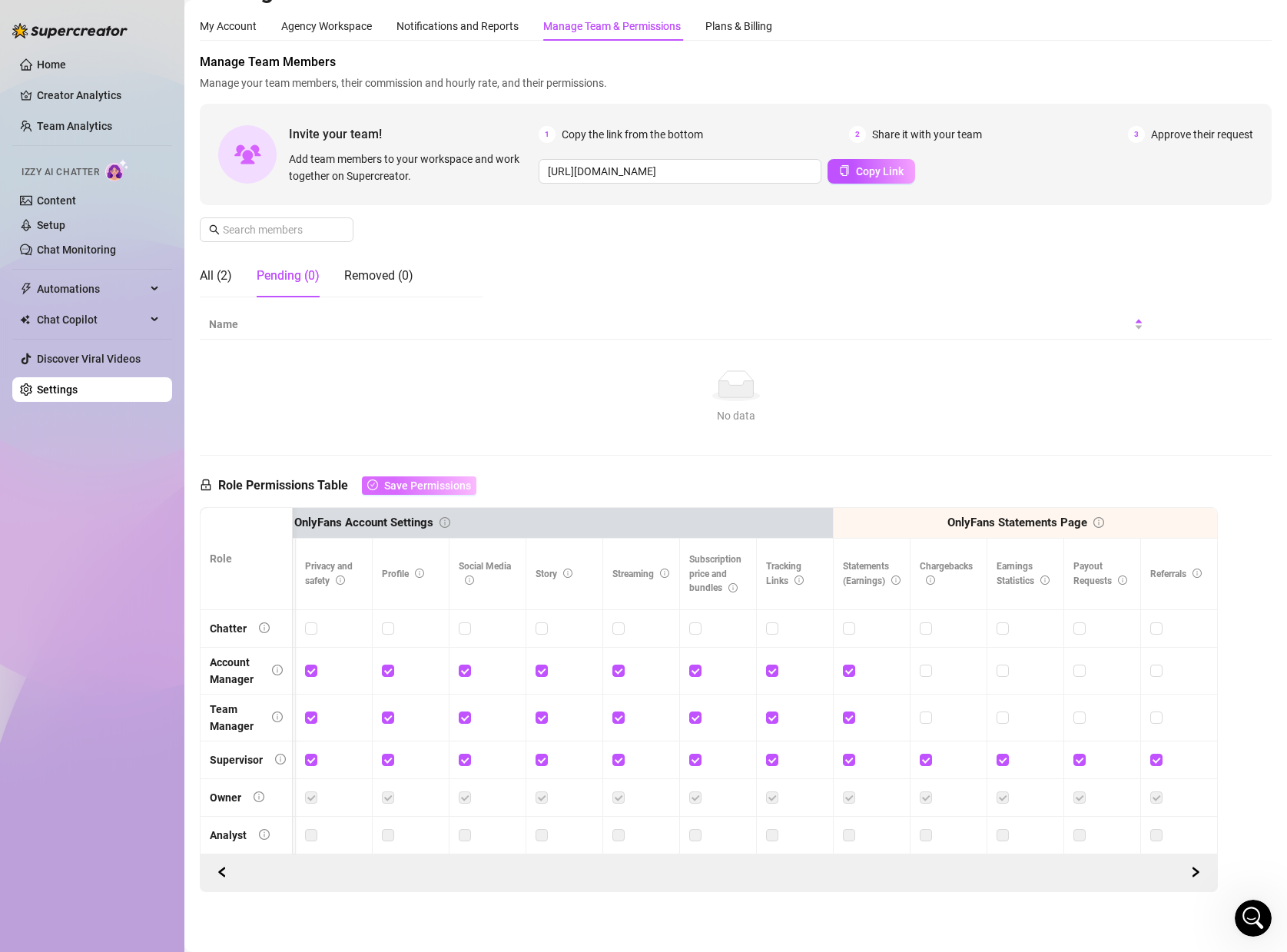
click at [424, 482] on span "Save Permissions" at bounding box center [427, 485] width 87 height 12
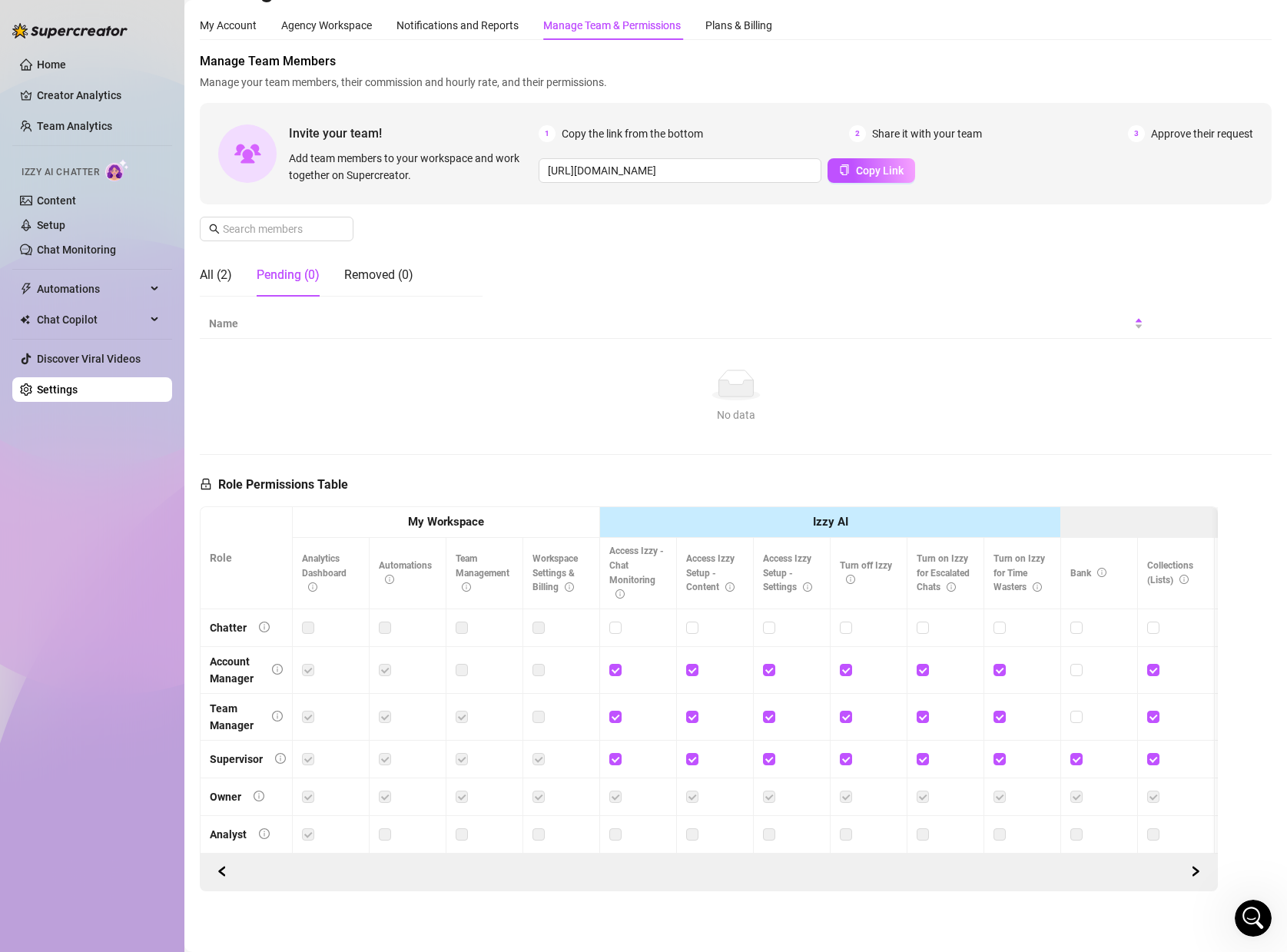
scroll to position [39, 0]
